Goal: Transaction & Acquisition: Purchase product/service

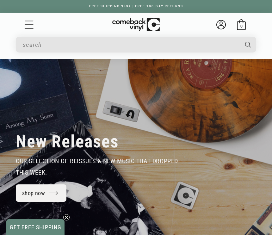
click at [32, 27] on icon "Menu" at bounding box center [28, 24] width 9 height 9
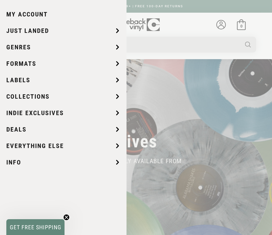
scroll to position [0, 272]
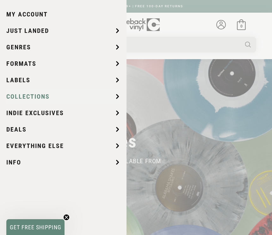
click at [117, 97] on icon at bounding box center [117, 96] width 5 height 5
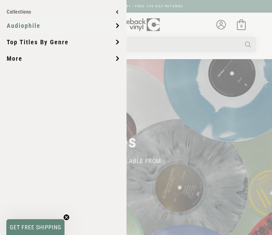
click at [118, 26] on icon at bounding box center [118, 26] width 2 height 4
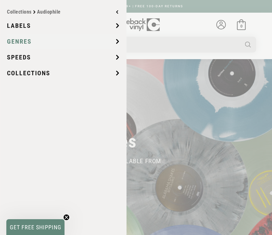
click at [115, 46] on summary "GENRES" at bounding box center [63, 42] width 113 height 16
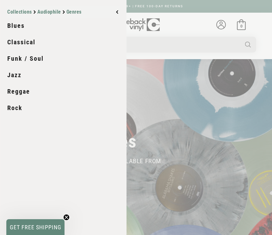
scroll to position [0, 371]
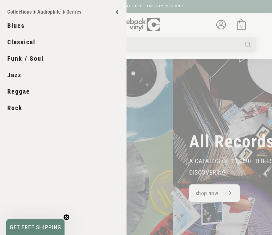
click at [25, 76] on link "Jazz" at bounding box center [63, 75] width 113 height 16
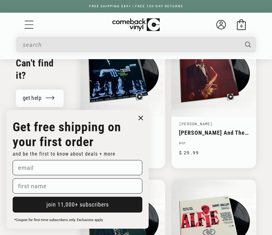
scroll to position [691, 0]
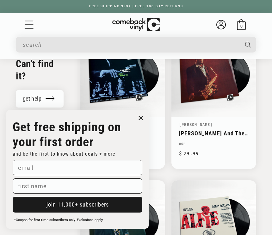
click at [141, 120] on icon "Close dialog" at bounding box center [141, 118] width 4 height 4
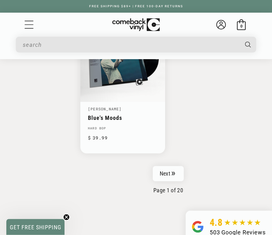
scroll to position [1633, 0]
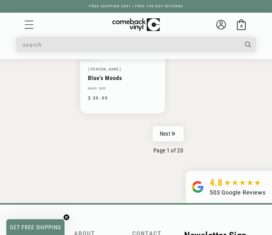
click at [171, 130] on link "Next" at bounding box center [168, 133] width 31 height 15
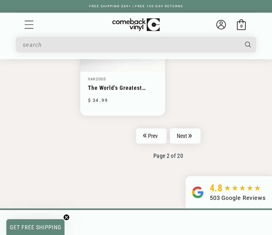
scroll to position [1624, 0]
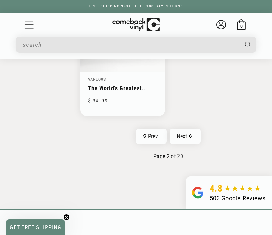
click at [185, 130] on link "Next" at bounding box center [185, 136] width 31 height 15
